Goal: Task Accomplishment & Management: Use online tool/utility

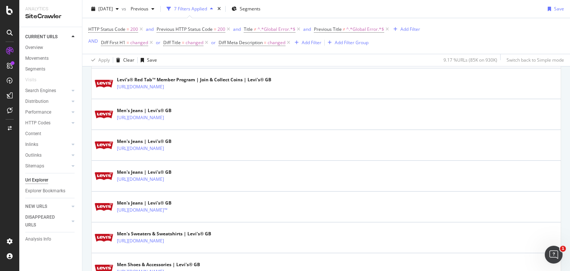
scroll to position [334, 0]
